Goal: Information Seeking & Learning: Learn about a topic

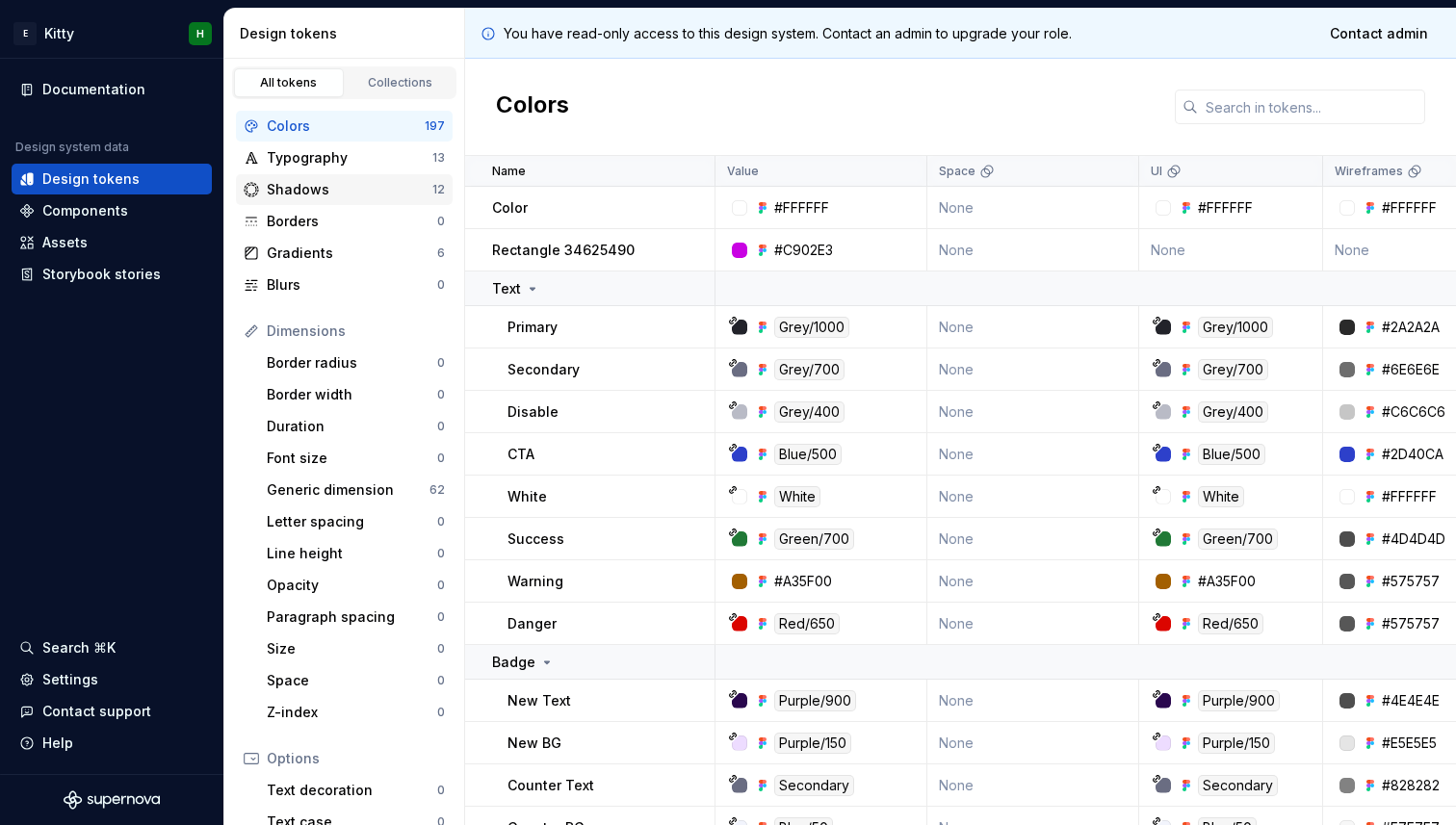
click at [405, 203] on div "Shadows 12" at bounding box center [344, 189] width 216 height 30
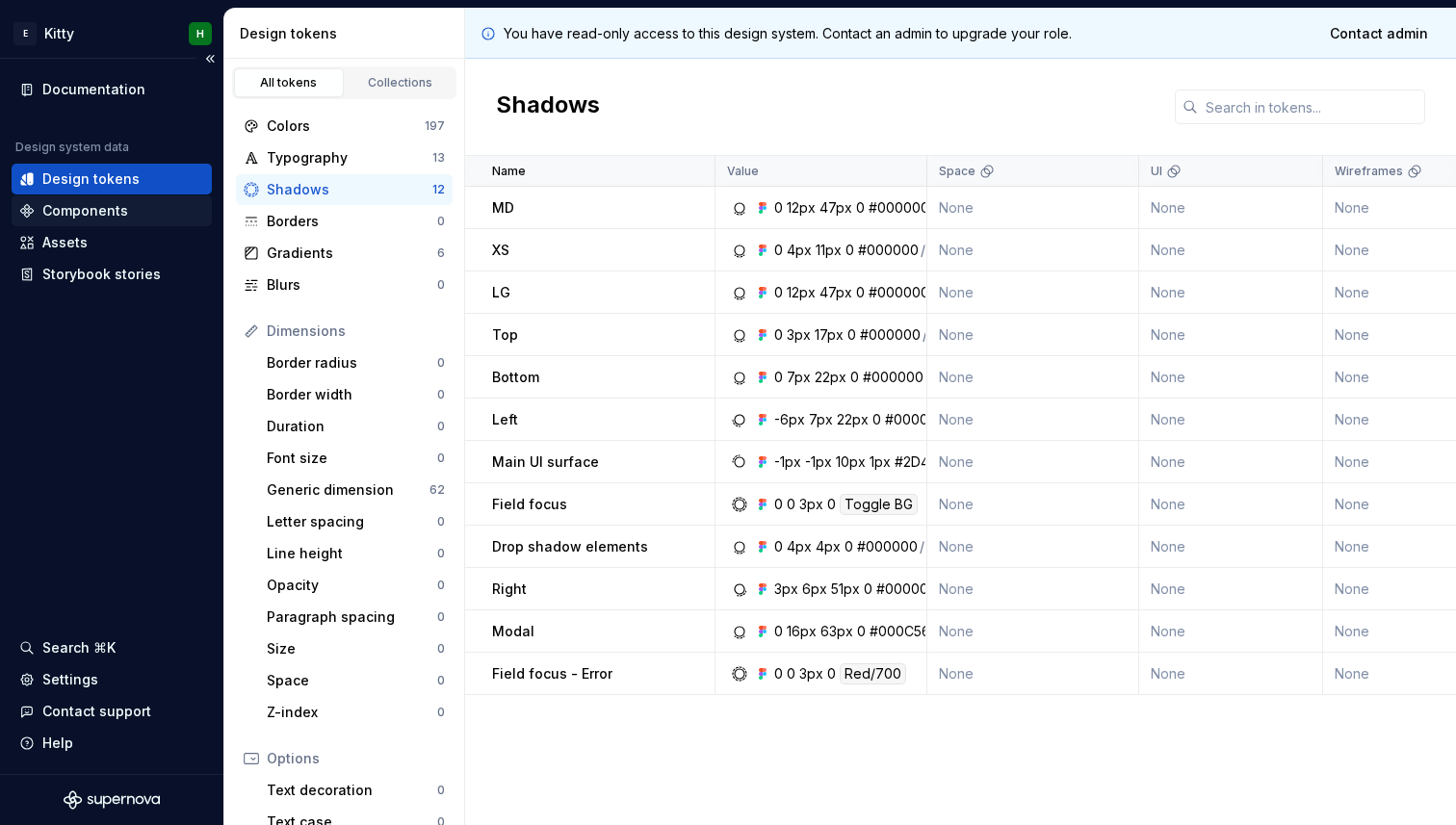
click at [202, 214] on div "Components" at bounding box center [112, 211] width 185 height 20
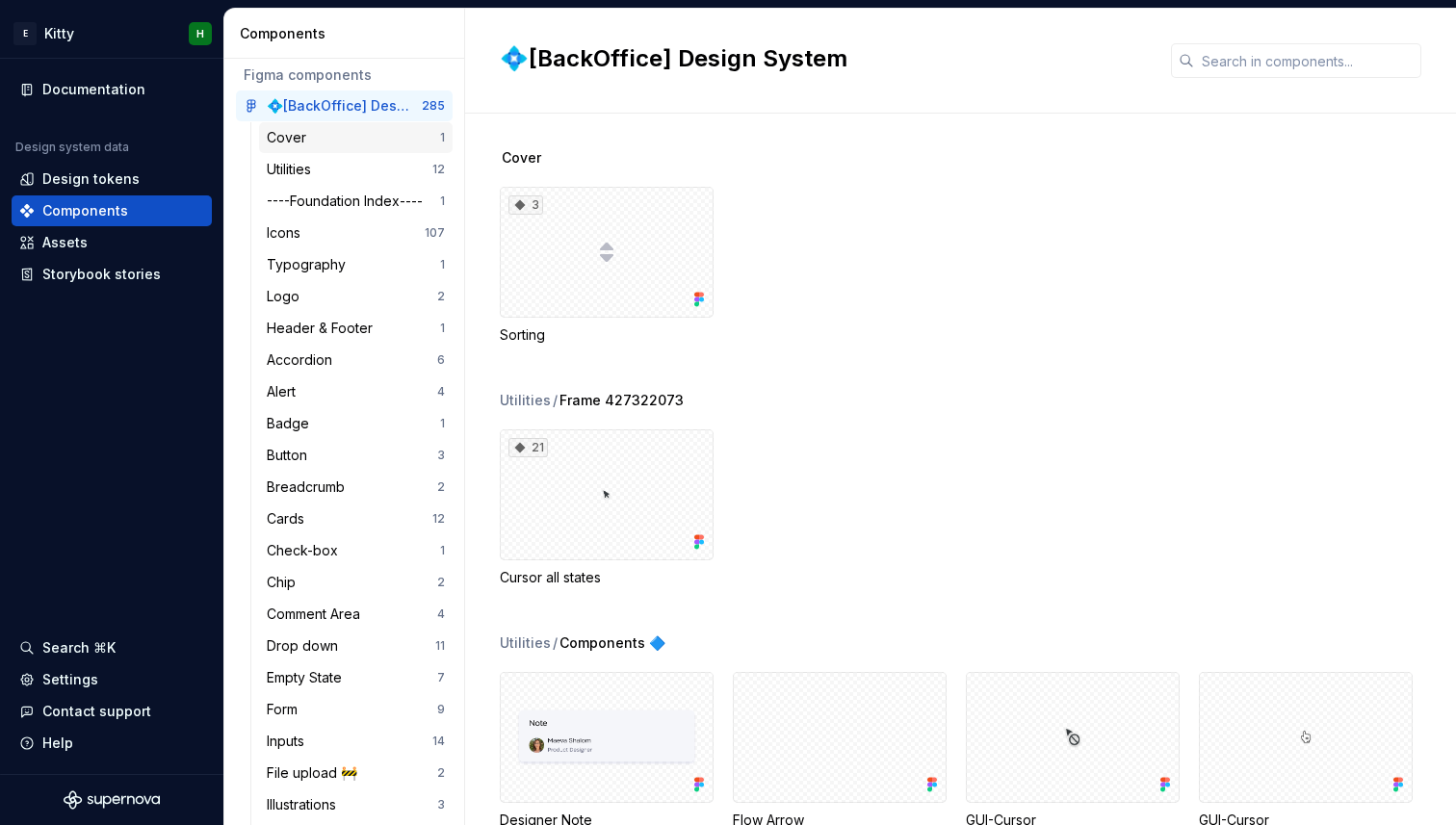
scroll to position [208, 0]
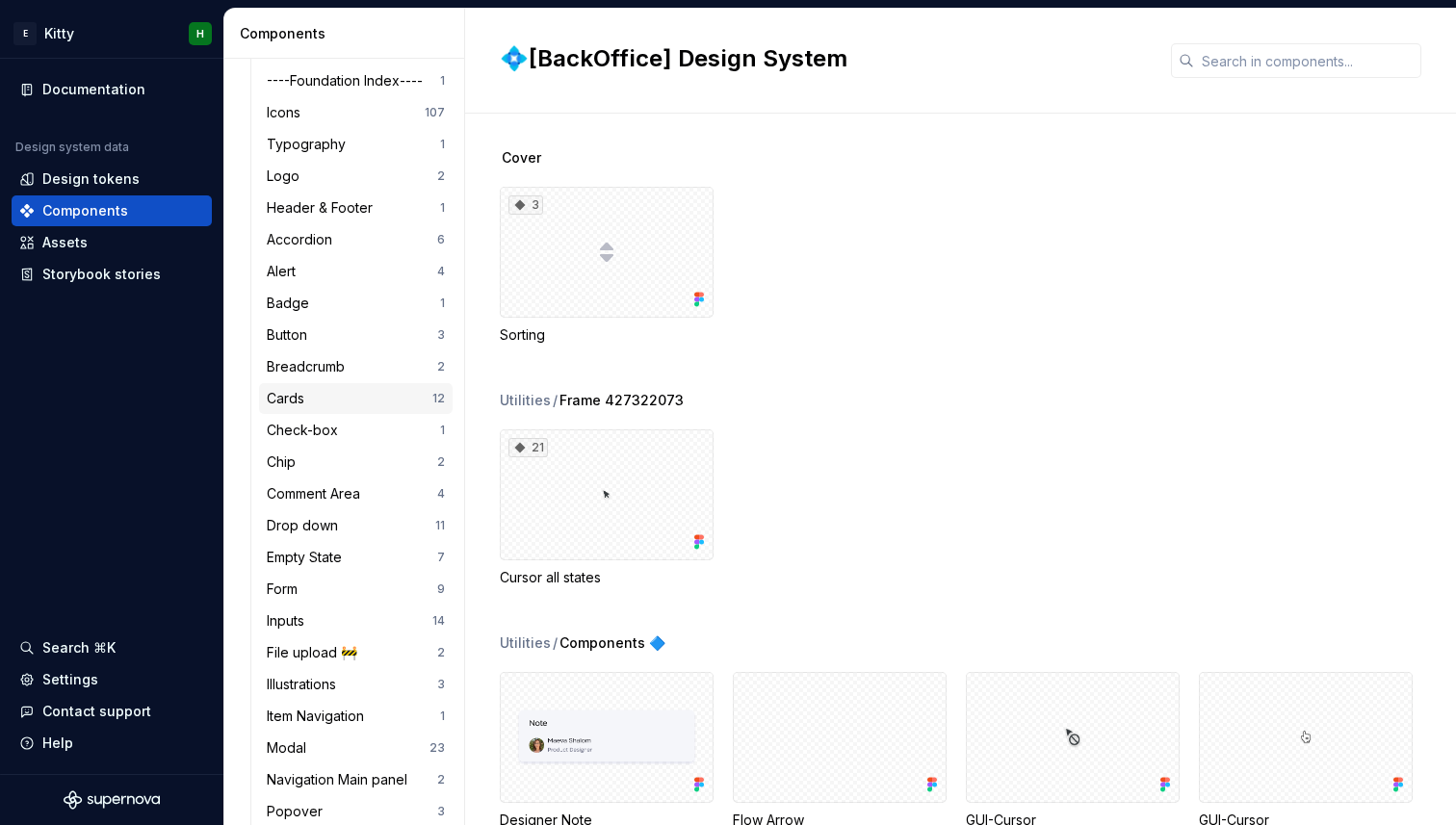
click at [313, 405] on div "Cards" at bounding box center [349, 399] width 165 height 20
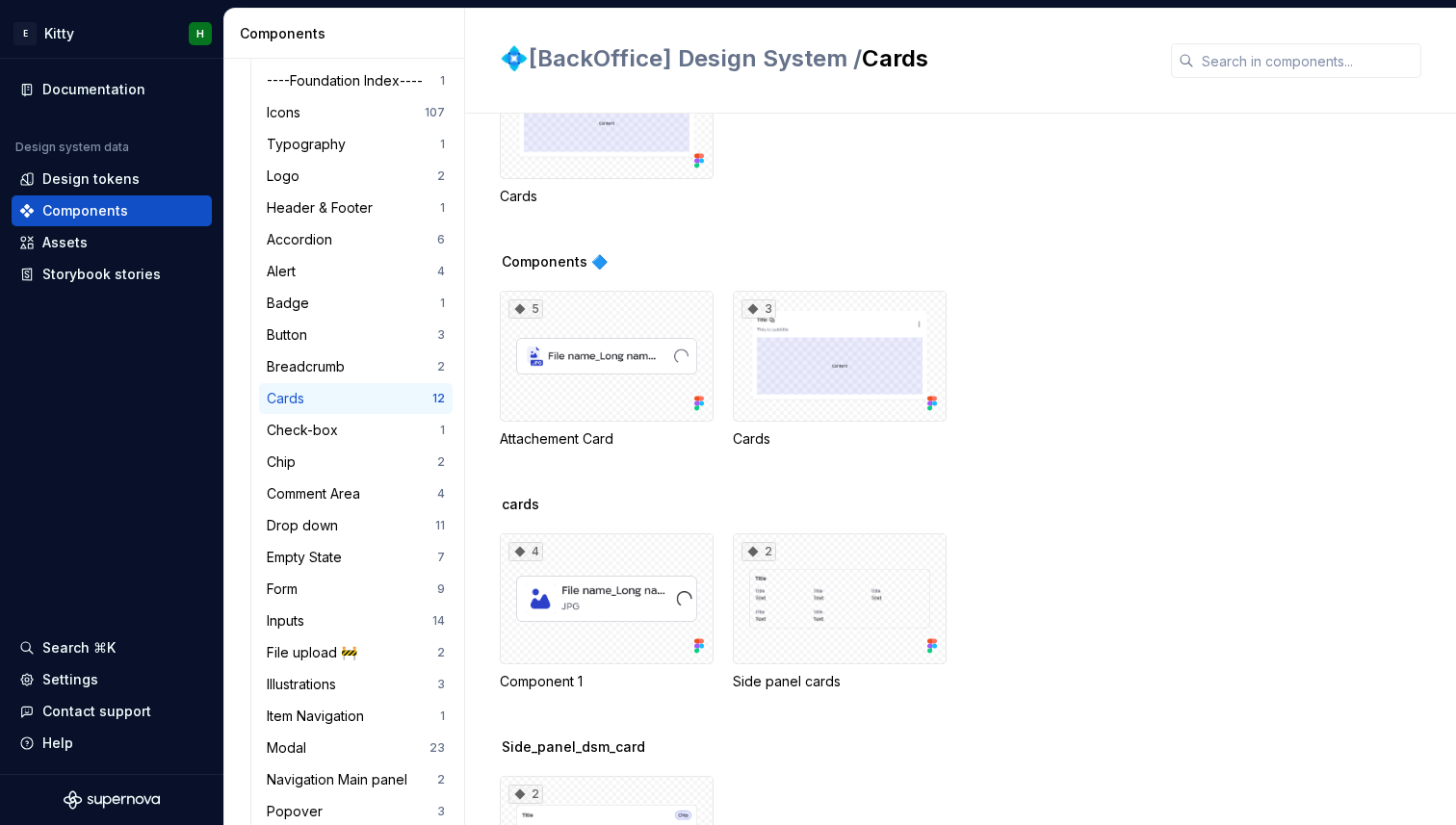
scroll to position [1087, 0]
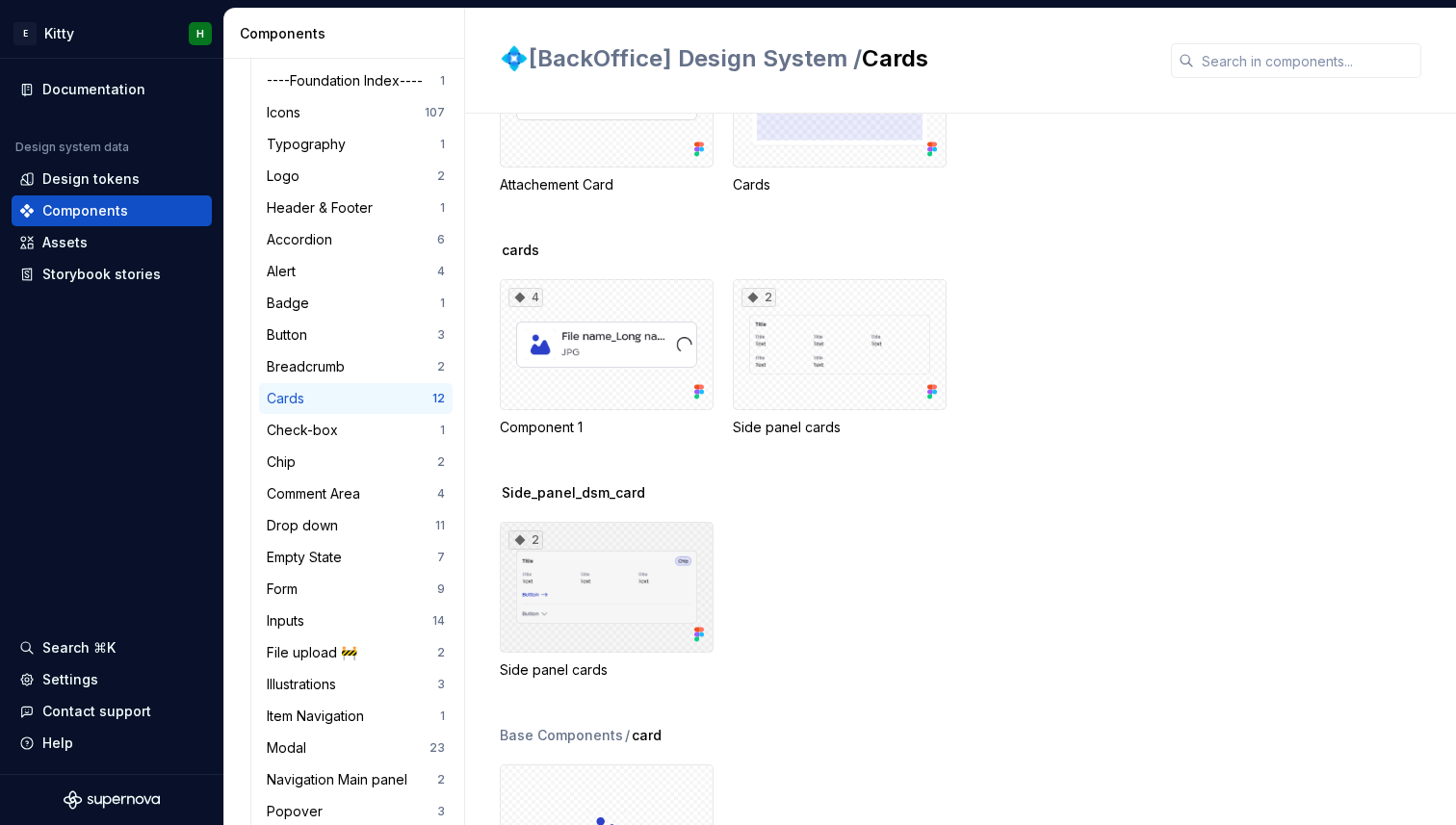
click at [652, 540] on div "2" at bounding box center [606, 587] width 213 height 131
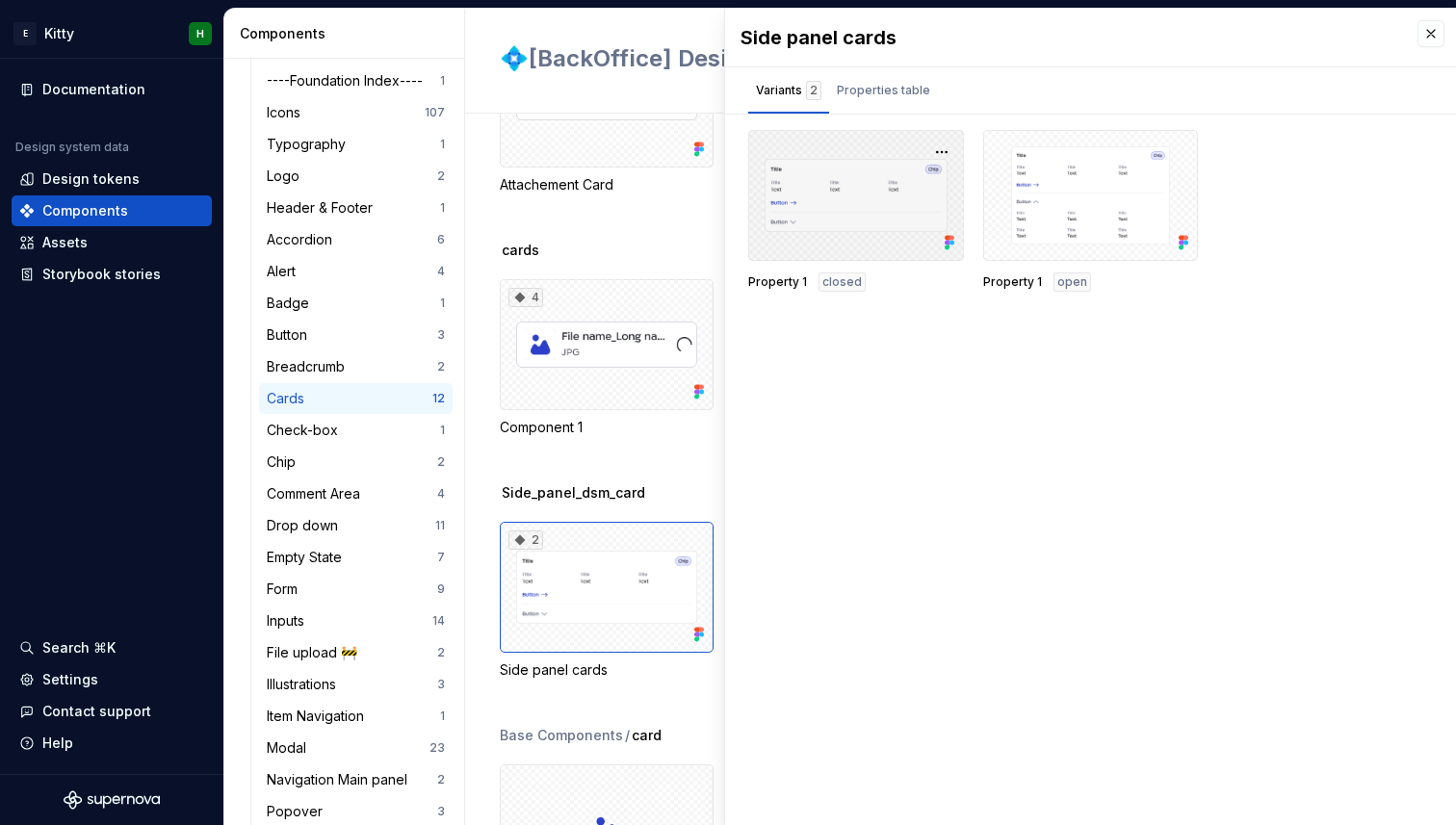
click at [827, 192] on div at bounding box center [855, 195] width 215 height 131
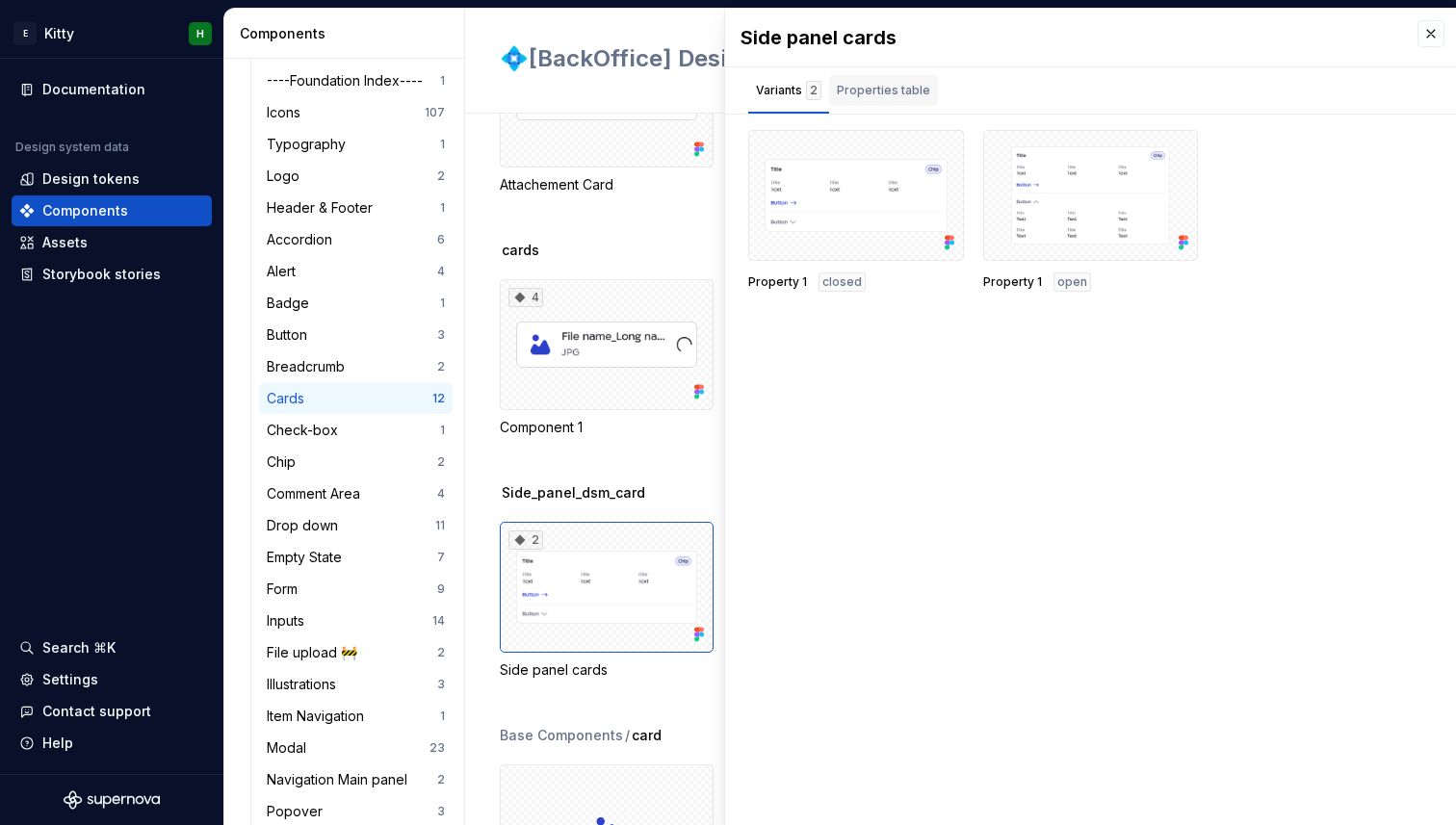
click at [855, 81] on div "Properties table" at bounding box center [883, 90] width 93 height 20
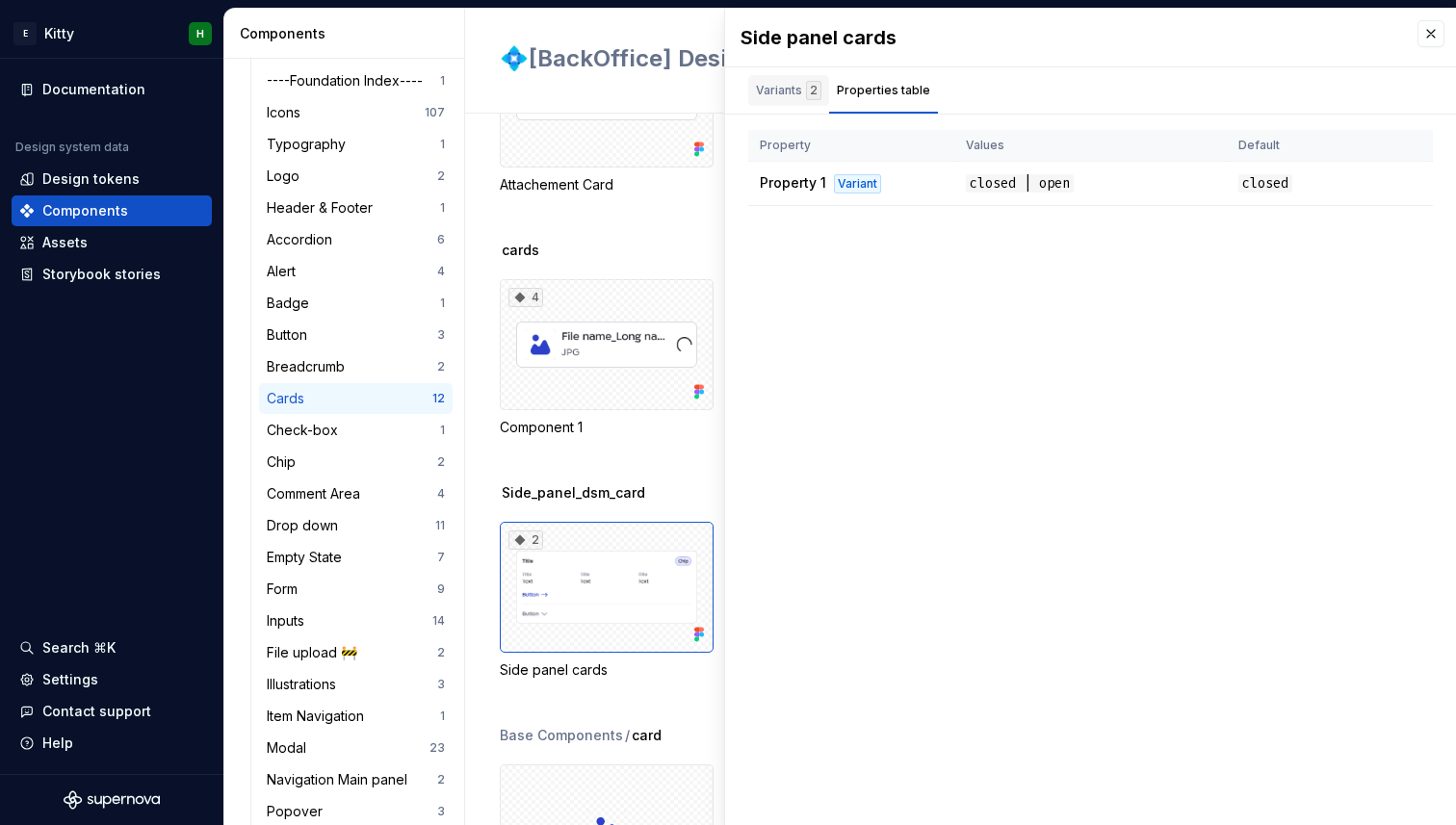
click at [796, 85] on div "Variants 2" at bounding box center [788, 90] width 66 height 20
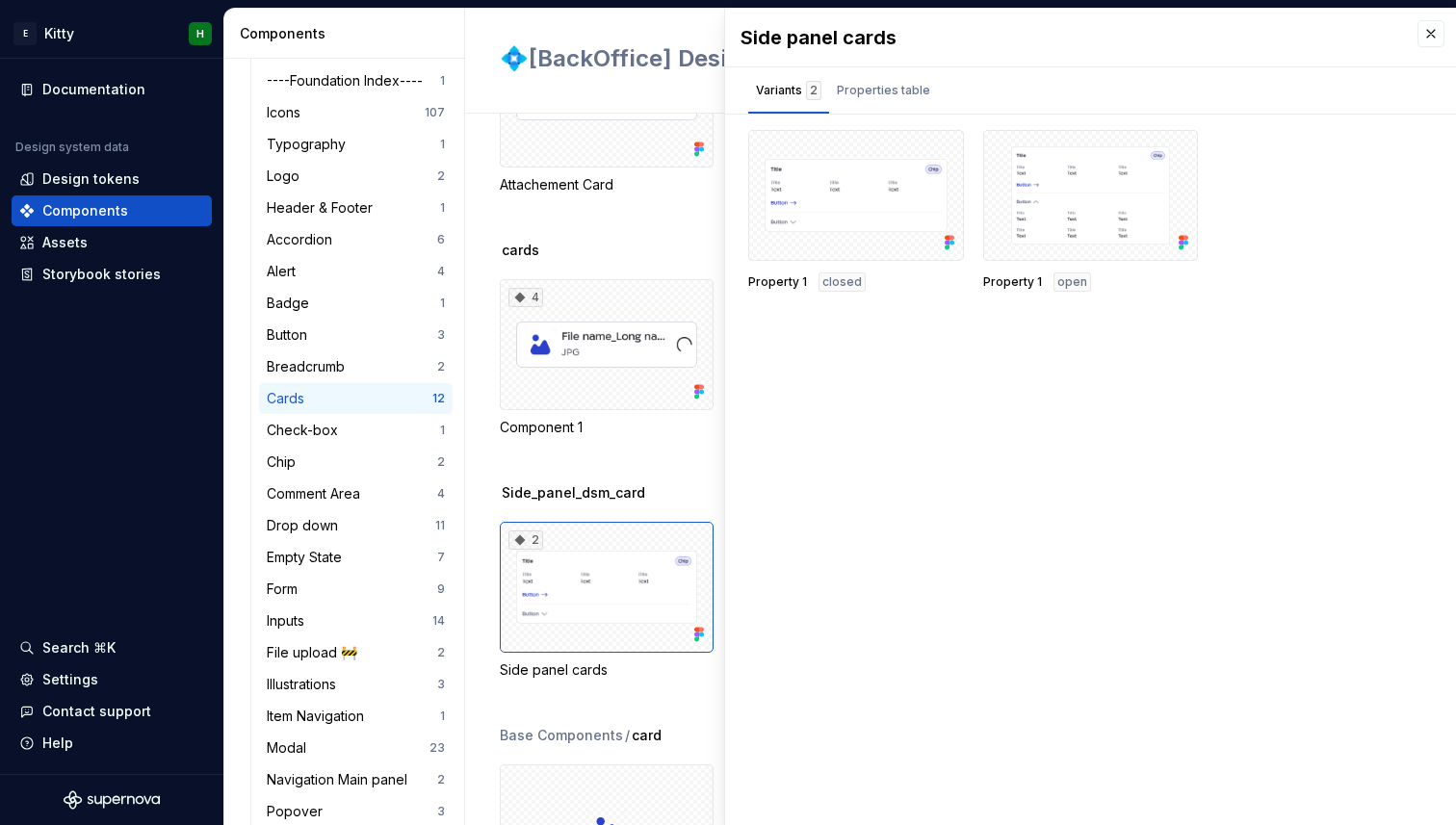
click at [670, 207] on div "Components 🔷 5 Attachement Card 3 Cards" at bounding box center [977, 119] width 956 height 243
click at [1439, 36] on button "button" at bounding box center [1429, 33] width 27 height 27
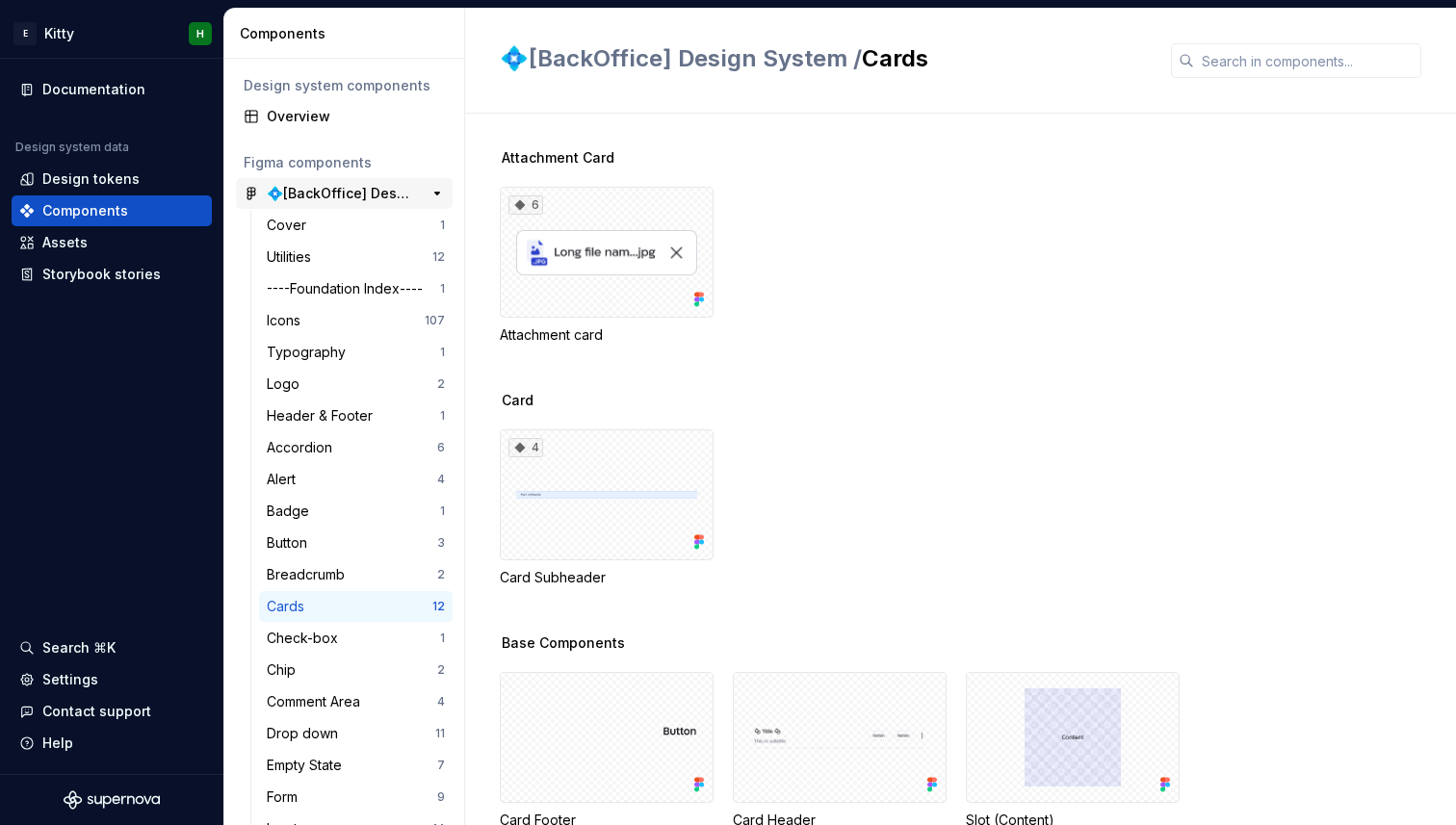
click at [313, 195] on div "💠[BackOffice] Design System" at bounding box center [338, 194] width 144 height 20
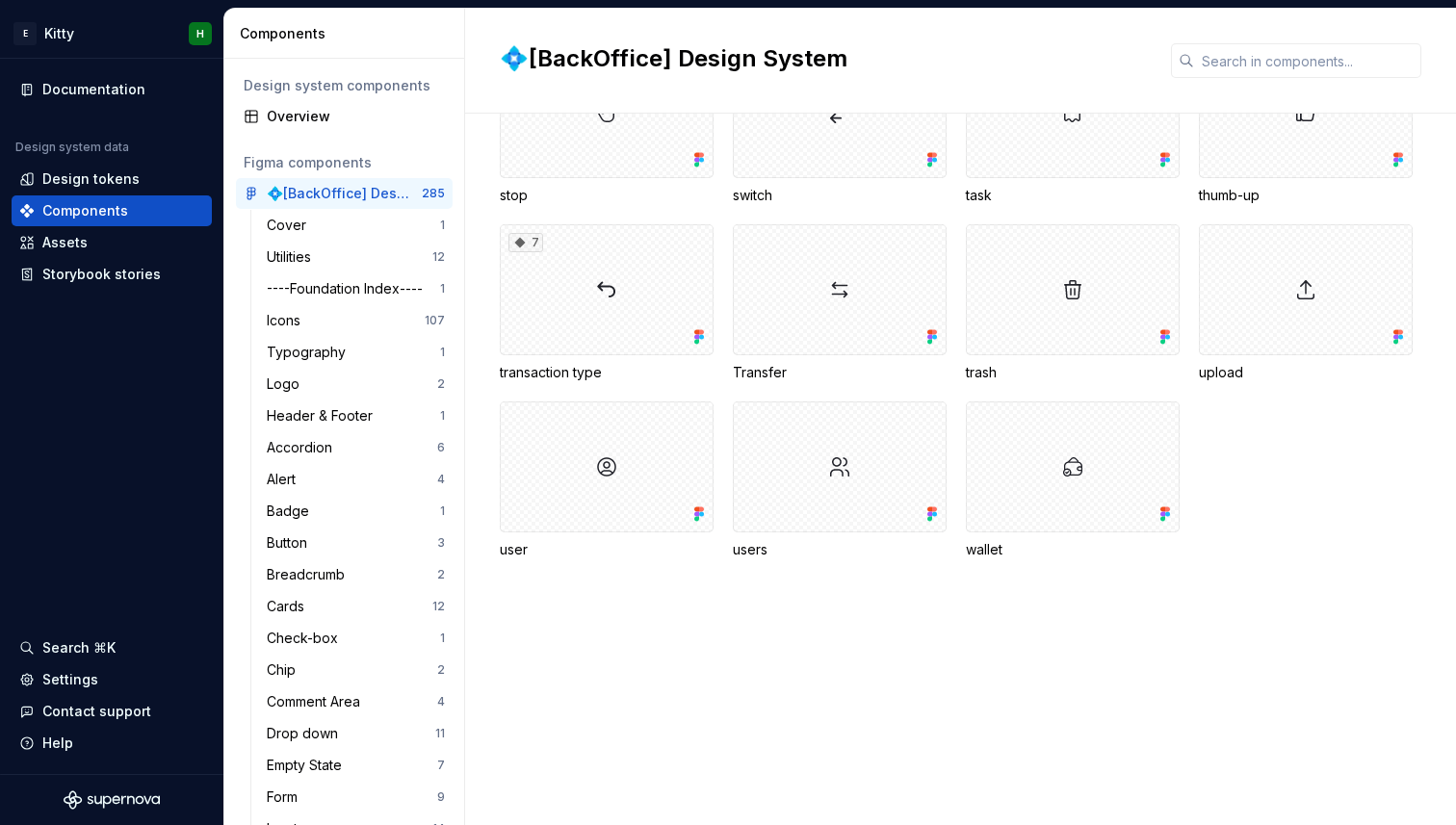
scroll to position [5152, 0]
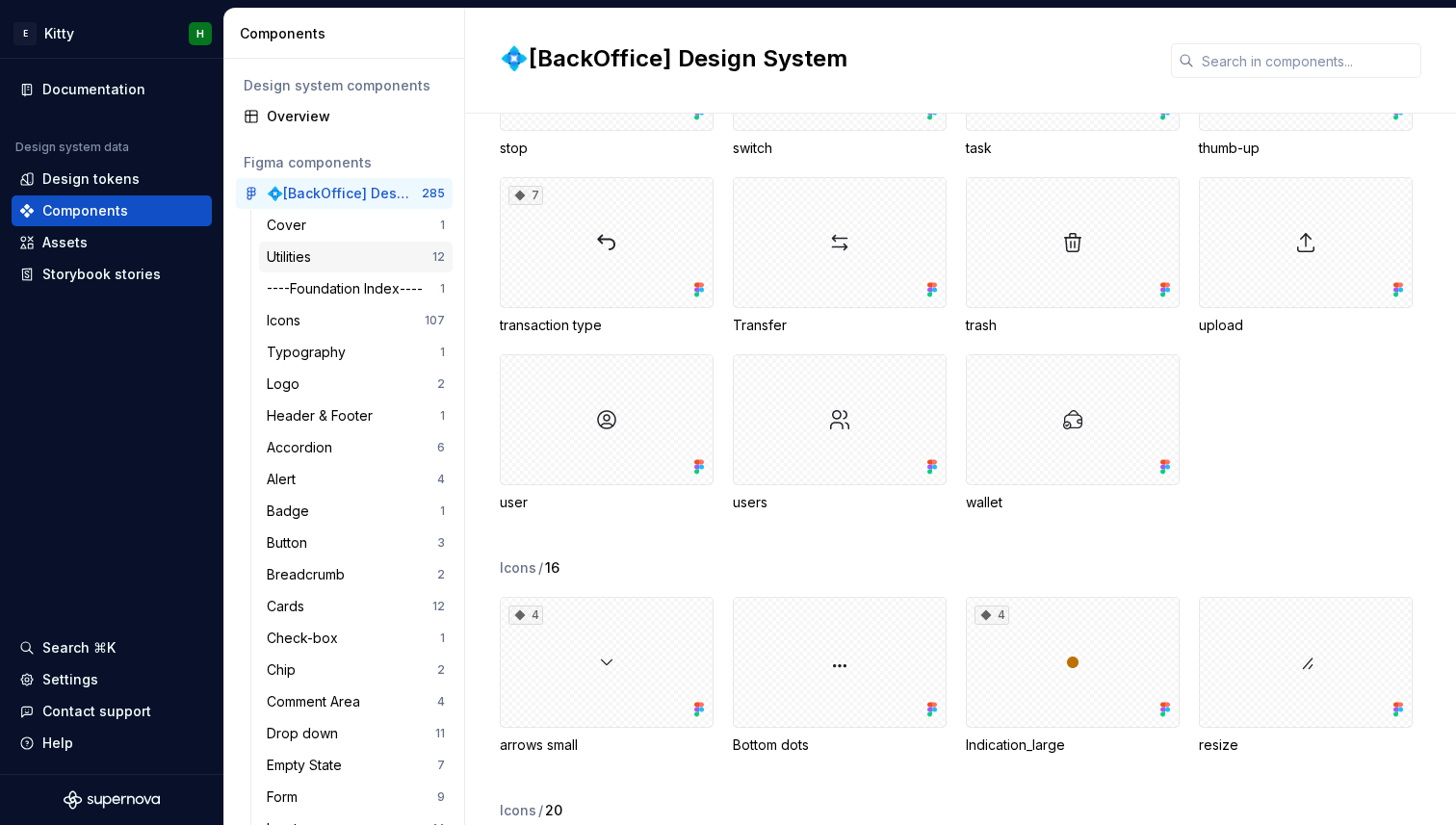
click at [273, 250] on div "Utilities" at bounding box center [292, 258] width 52 height 20
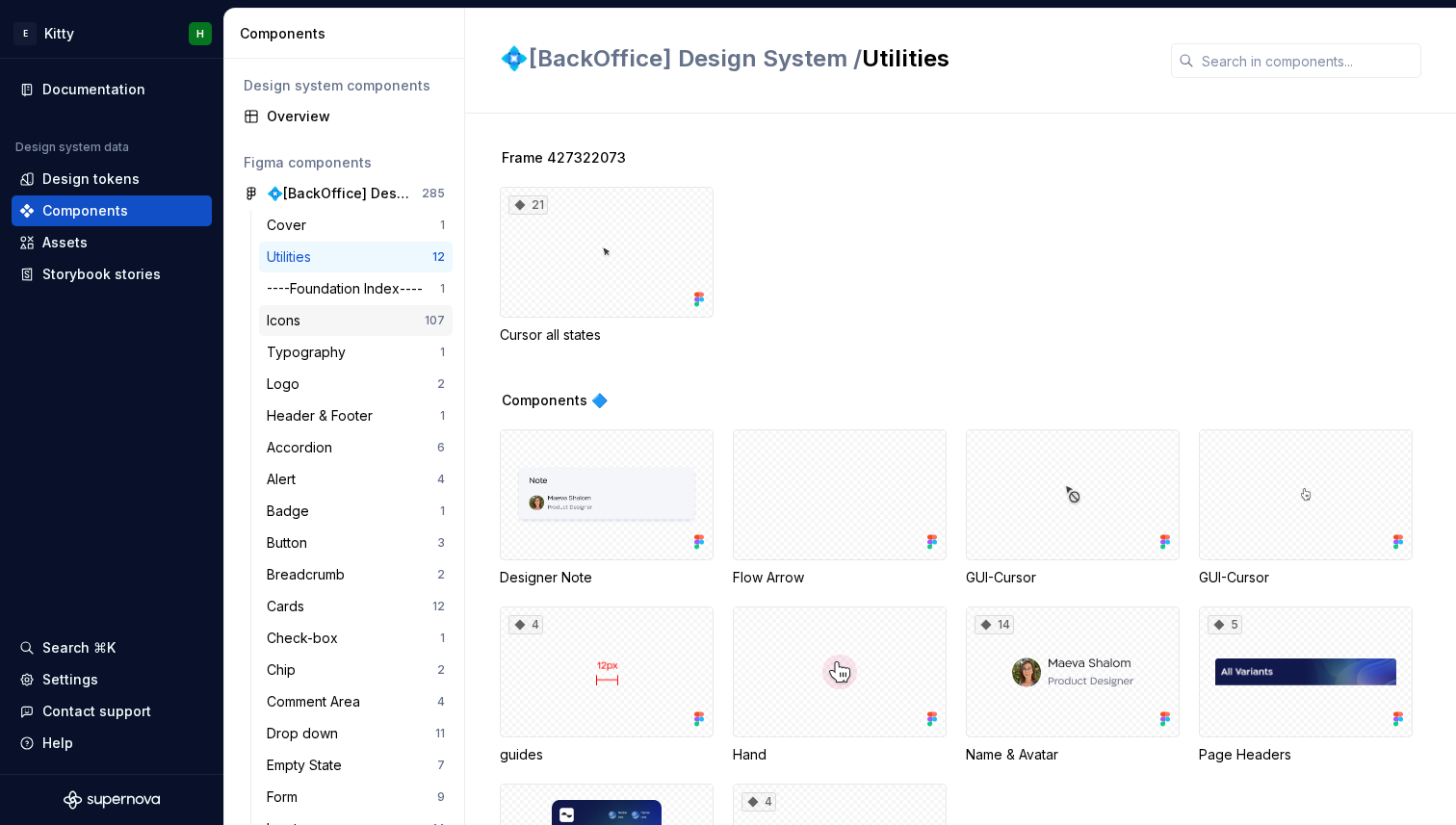
click at [380, 321] on div "Icons" at bounding box center [345, 321] width 158 height 20
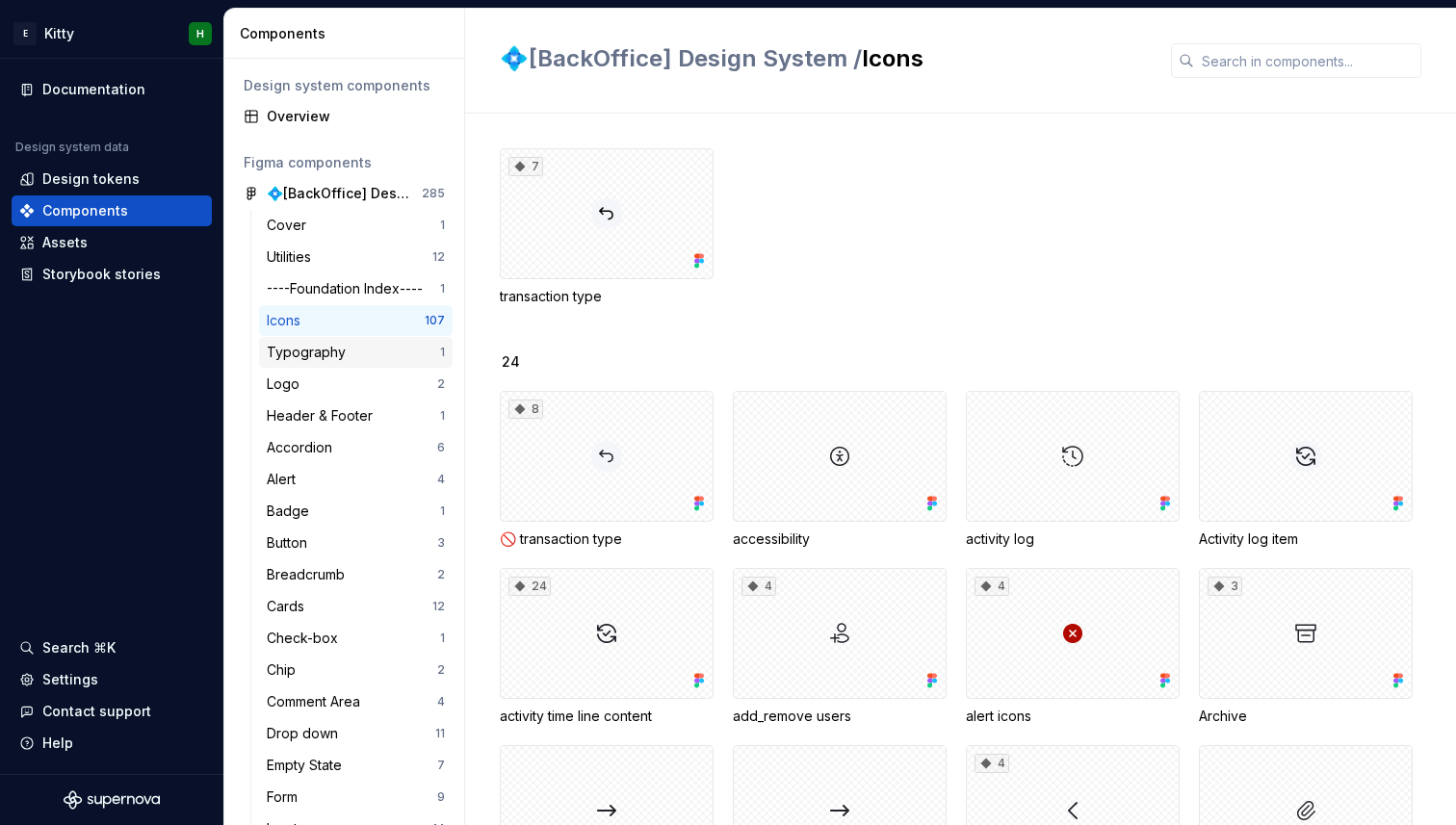
click at [378, 351] on div "Typography" at bounding box center [353, 353] width 173 height 20
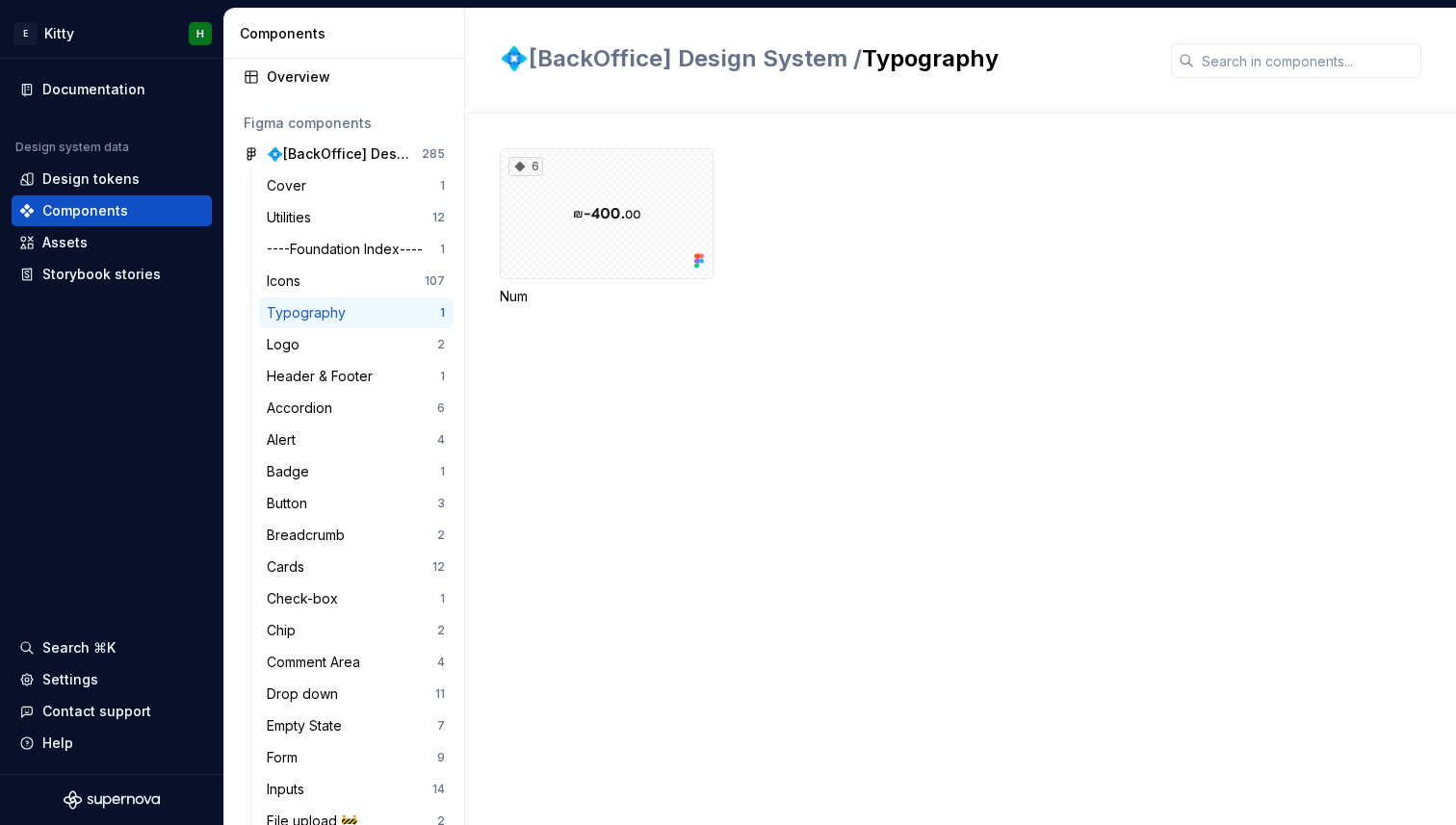
scroll to position [43, 0]
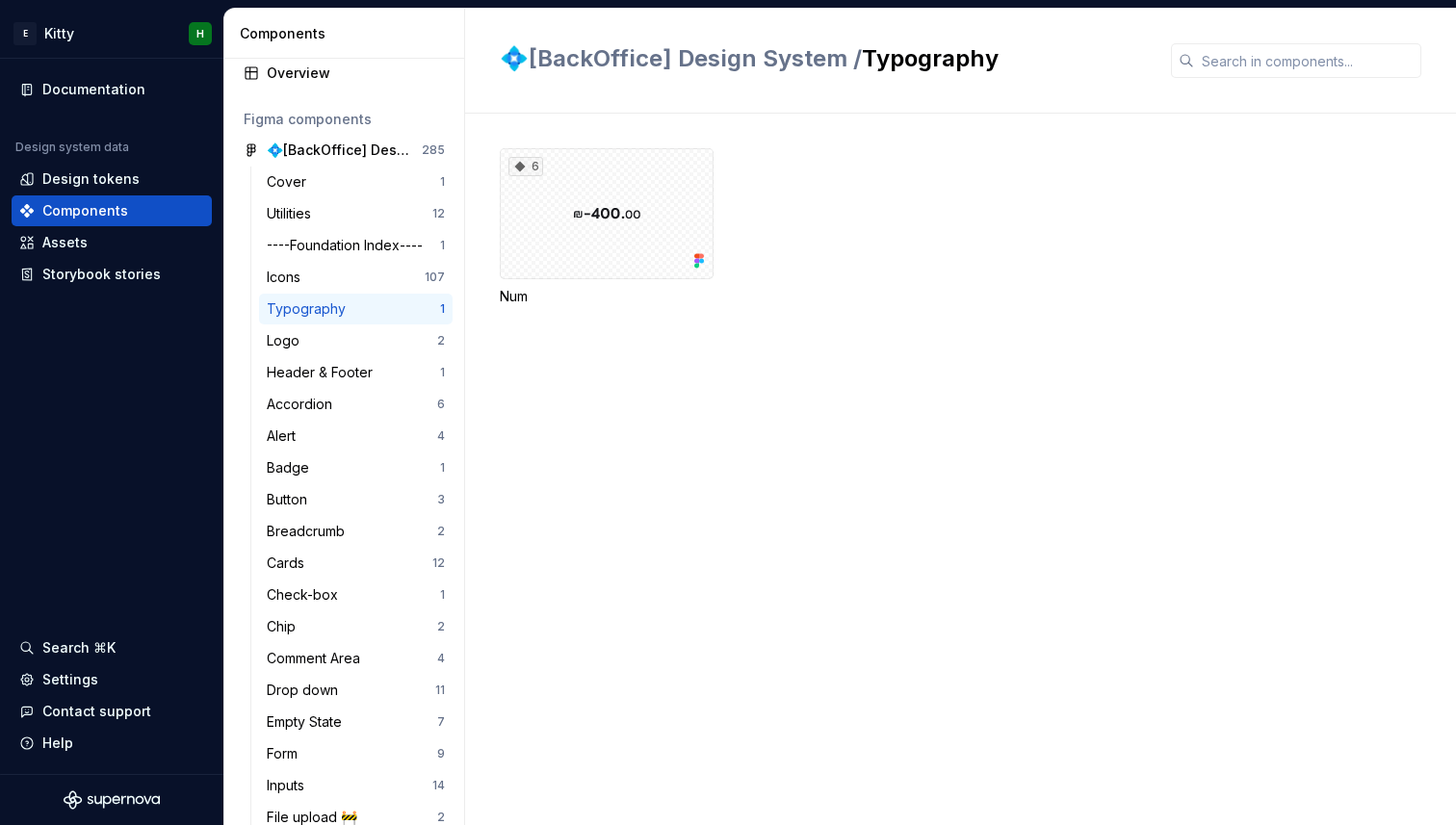
click at [378, 352] on div "Logo 2" at bounding box center [355, 340] width 194 height 30
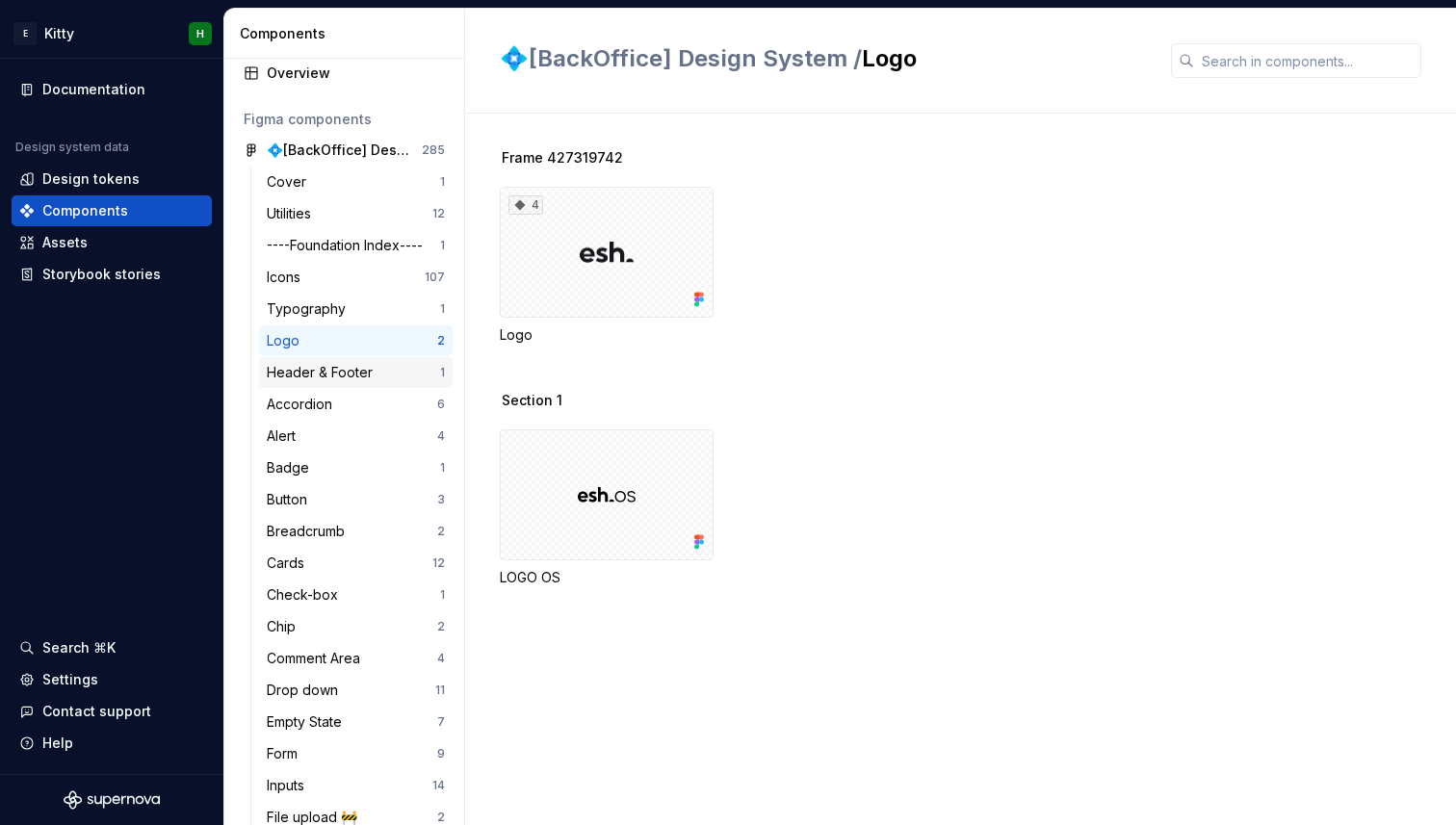
click at [374, 375] on div "Header & Footer" at bounding box center [323, 373] width 114 height 20
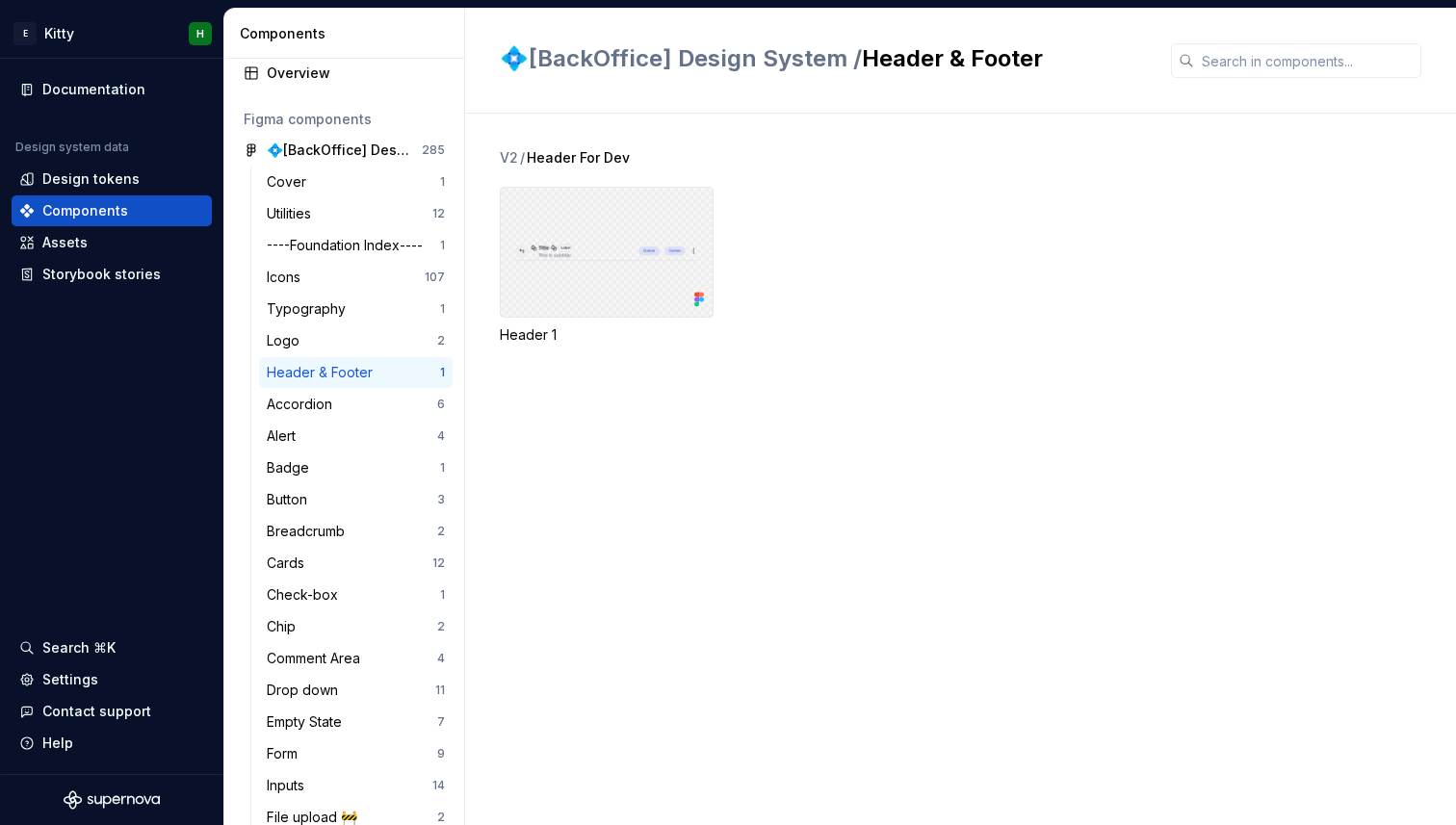
click at [551, 293] on div at bounding box center [606, 252] width 213 height 131
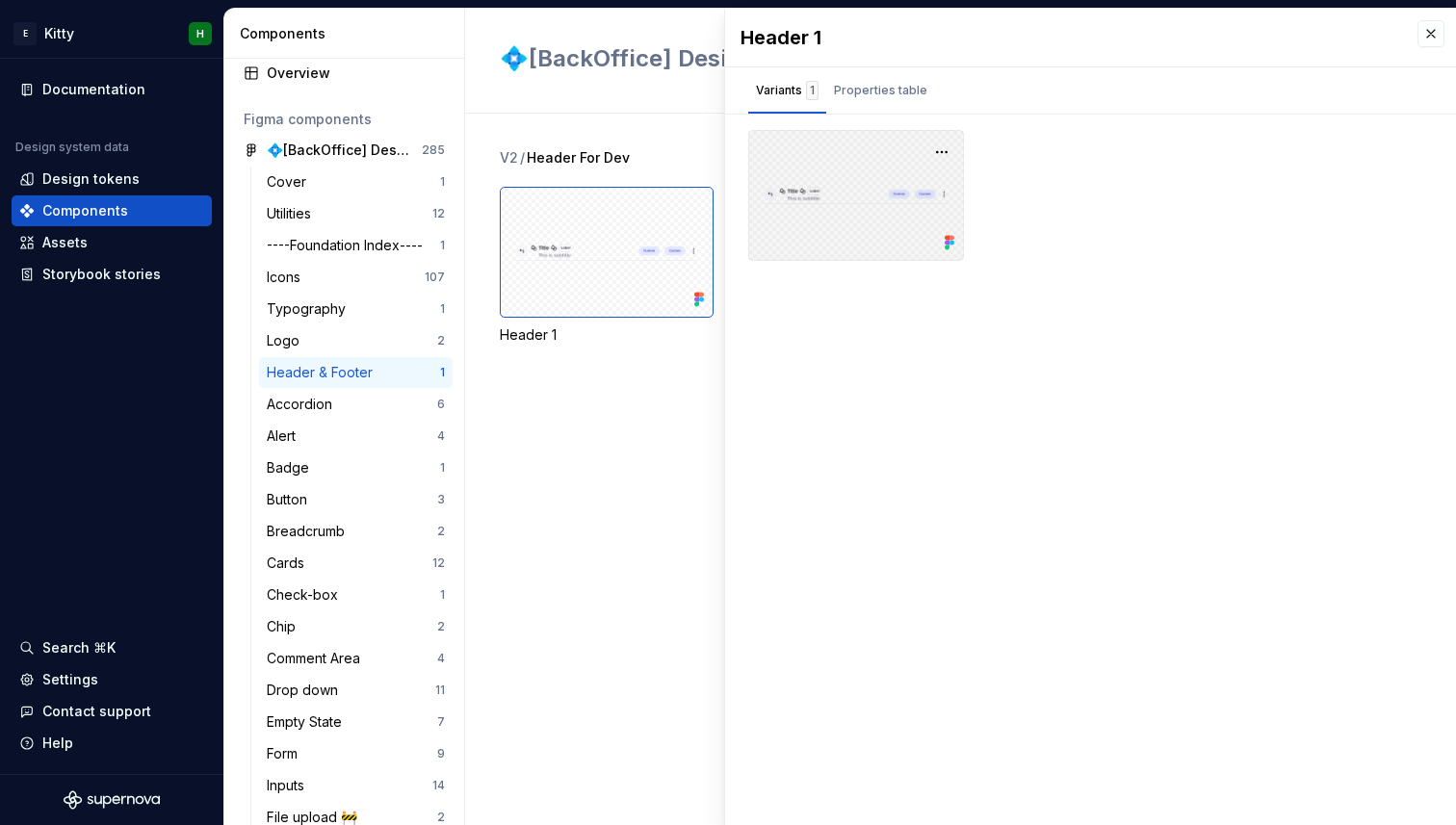
click at [805, 162] on div at bounding box center [855, 195] width 215 height 131
click at [805, 186] on div at bounding box center [855, 195] width 215 height 131
click at [805, 153] on div at bounding box center [855, 195] width 215 height 131
click at [564, 74] on div "💠[BackOffice] Design System / Header & Footer" at bounding box center [823, 60] width 648 height 34
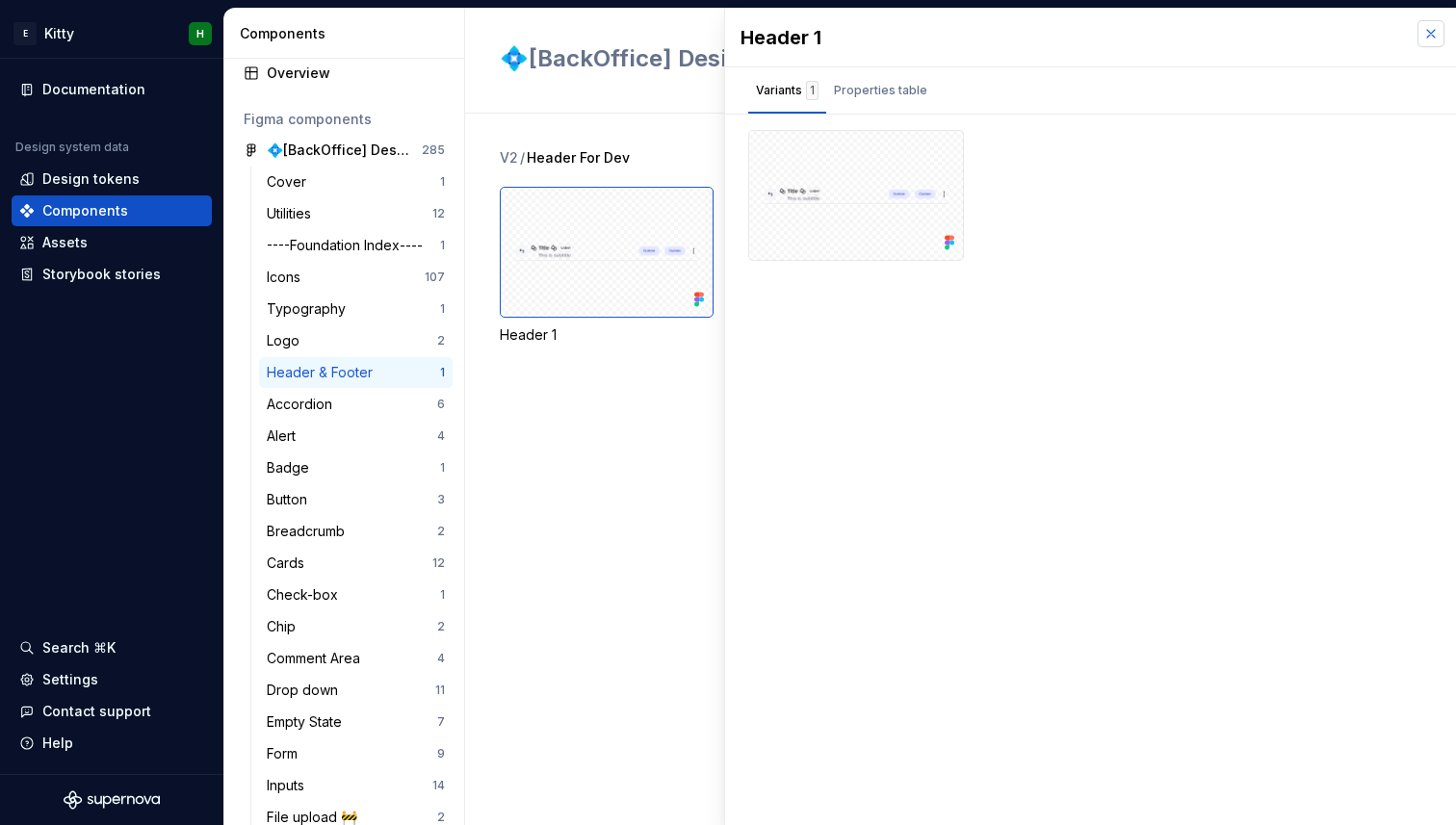
click at [1432, 32] on button "button" at bounding box center [1429, 33] width 27 height 27
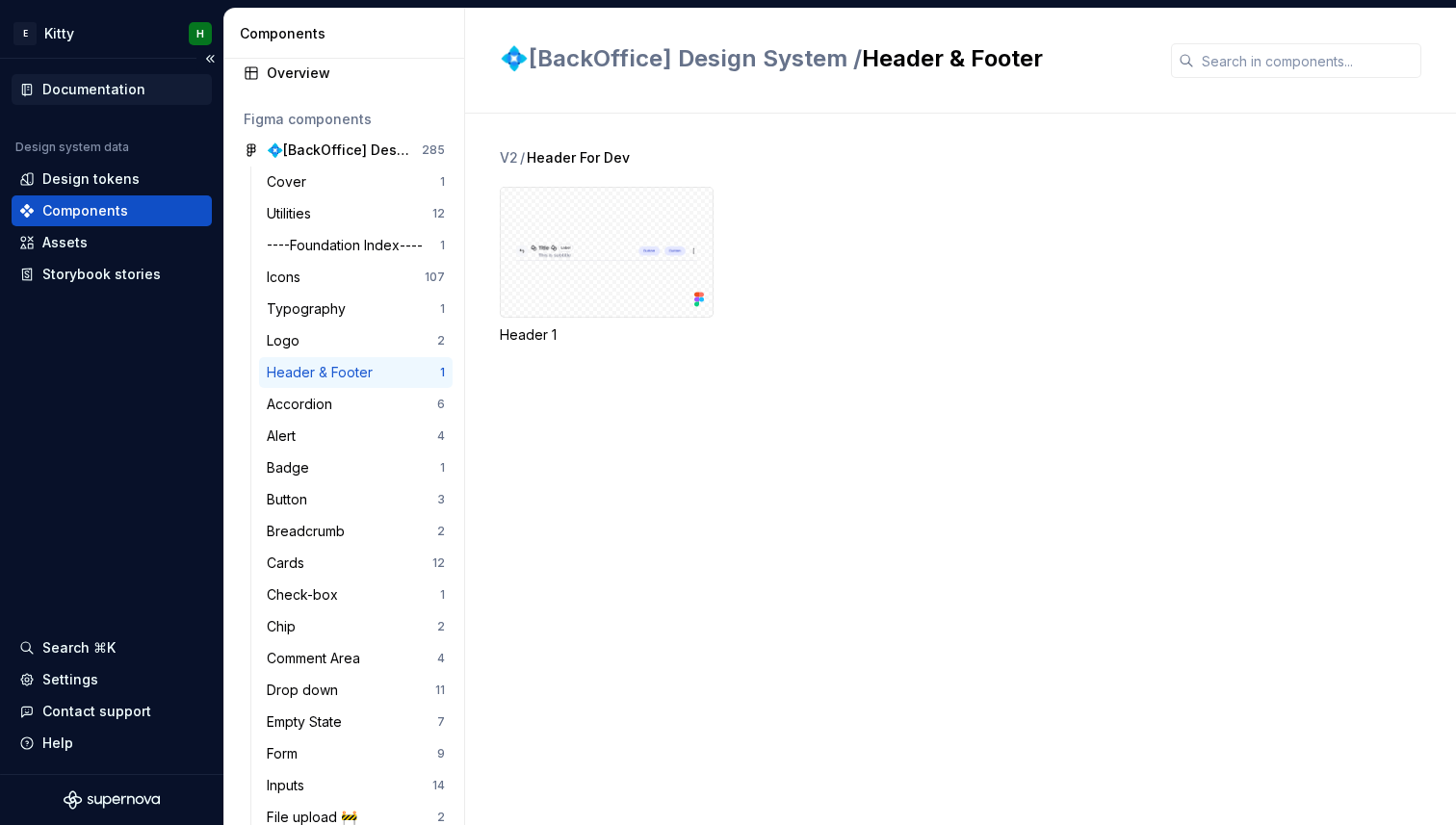
click at [68, 82] on div "Documentation" at bounding box center [93, 89] width 103 height 20
click at [25, 30] on html "E Kitty H Documentation Design system data Design tokens Components Assets Stor…" at bounding box center [728, 412] width 1456 height 825
